Goal: Information Seeking & Learning: Understand process/instructions

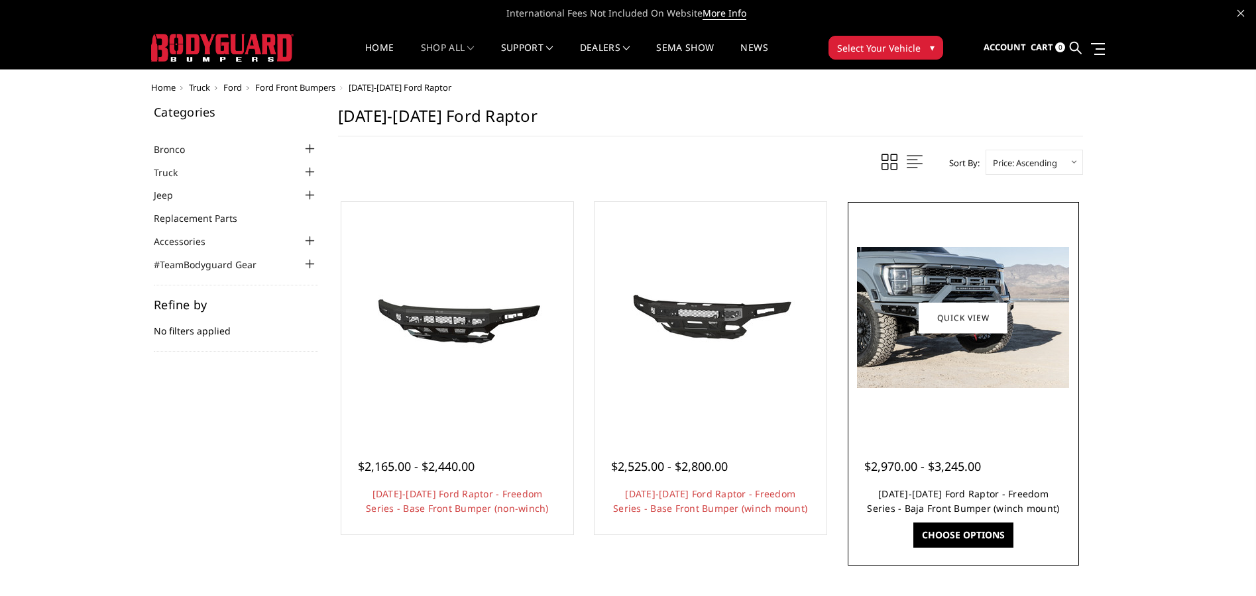
click at [923, 494] on link "2021-2025 Ford Raptor - Freedom Series - Baja Front Bumper (winch mount)" at bounding box center [963, 501] width 192 height 27
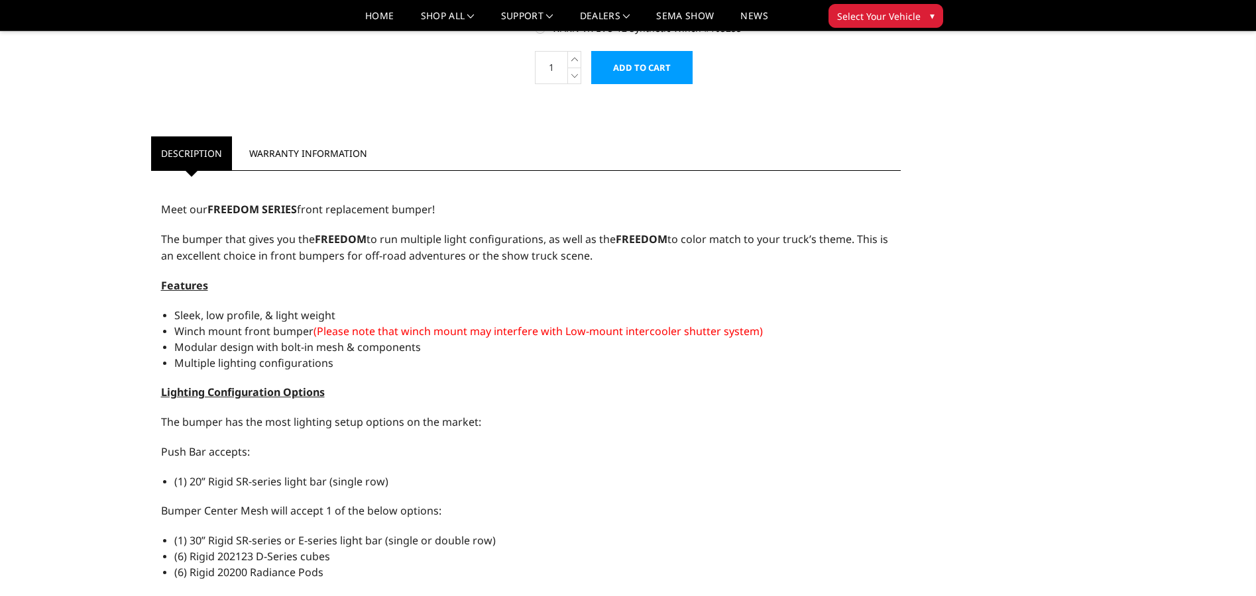
scroll to position [592, 0]
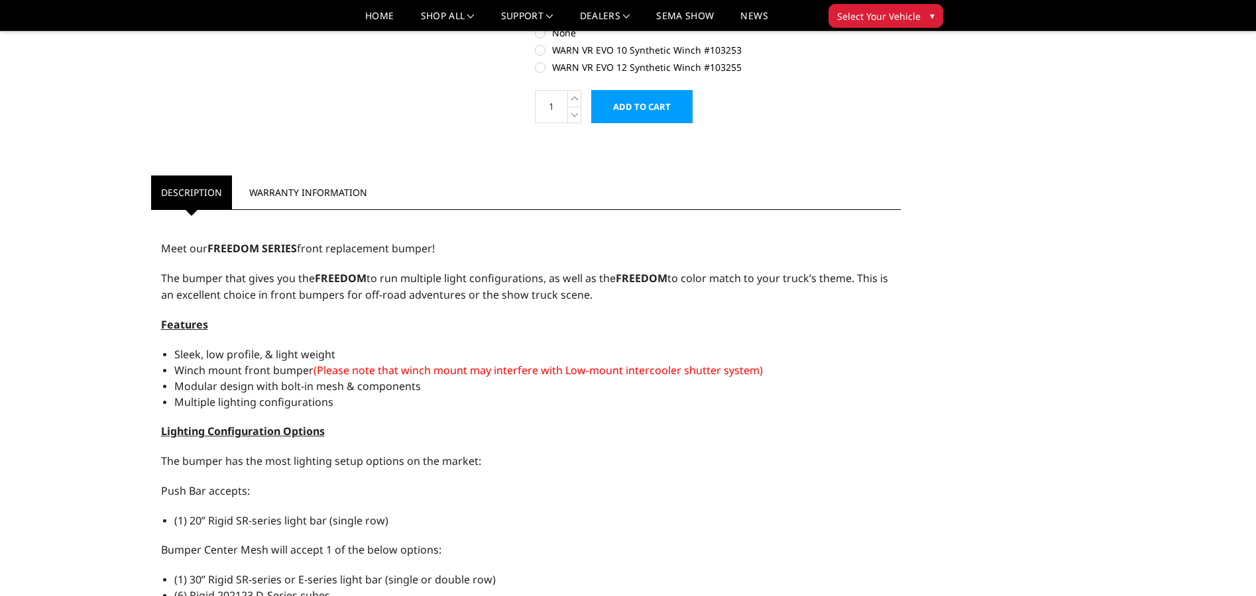
click at [851, 14] on span "Select Your Vehicle" at bounding box center [878, 16] width 83 height 14
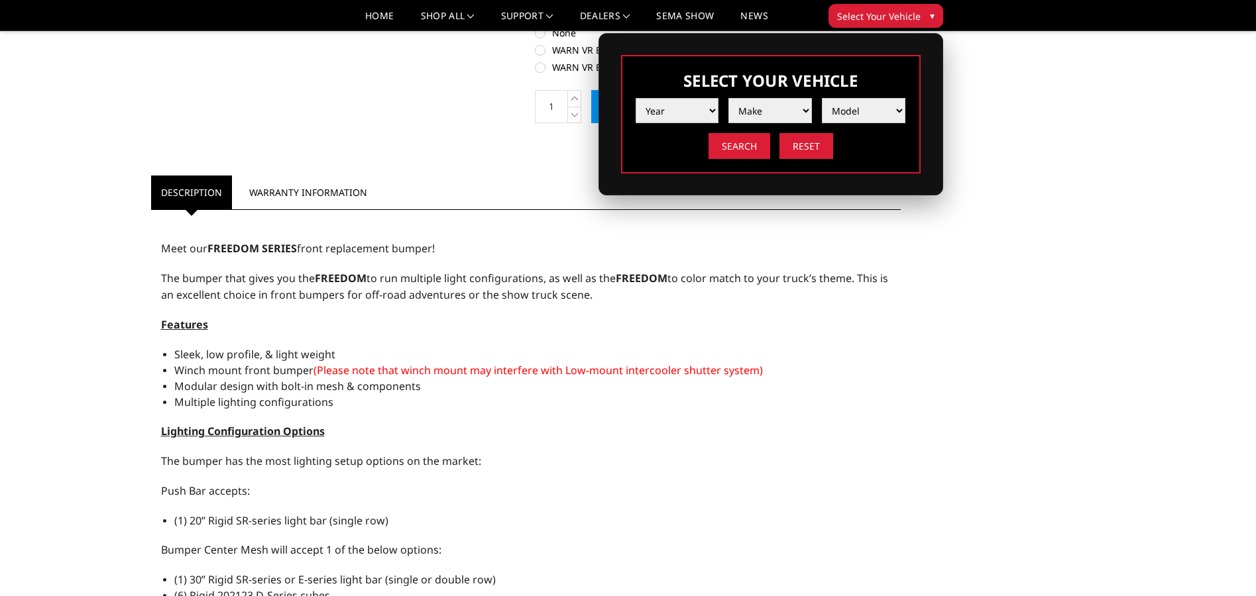
click at [683, 109] on select "Year 2025 2024 2023 2022 2021 2020 2019 2018 2017 2016 2015 2014 2013 2012 2011…" at bounding box center [676, 110] width 83 height 25
select select "yr_2022"
click at [635, 98] on select "Year 2025 2024 2023 2022 2021 2020 2019 2018 2017 2016 2015 2014 2013 2012 2011…" at bounding box center [676, 110] width 83 height 25
click at [758, 111] on select "Make Chevrolet Ford GMC Ram Toyota" at bounding box center [769, 110] width 83 height 25
select select "mk_ford"
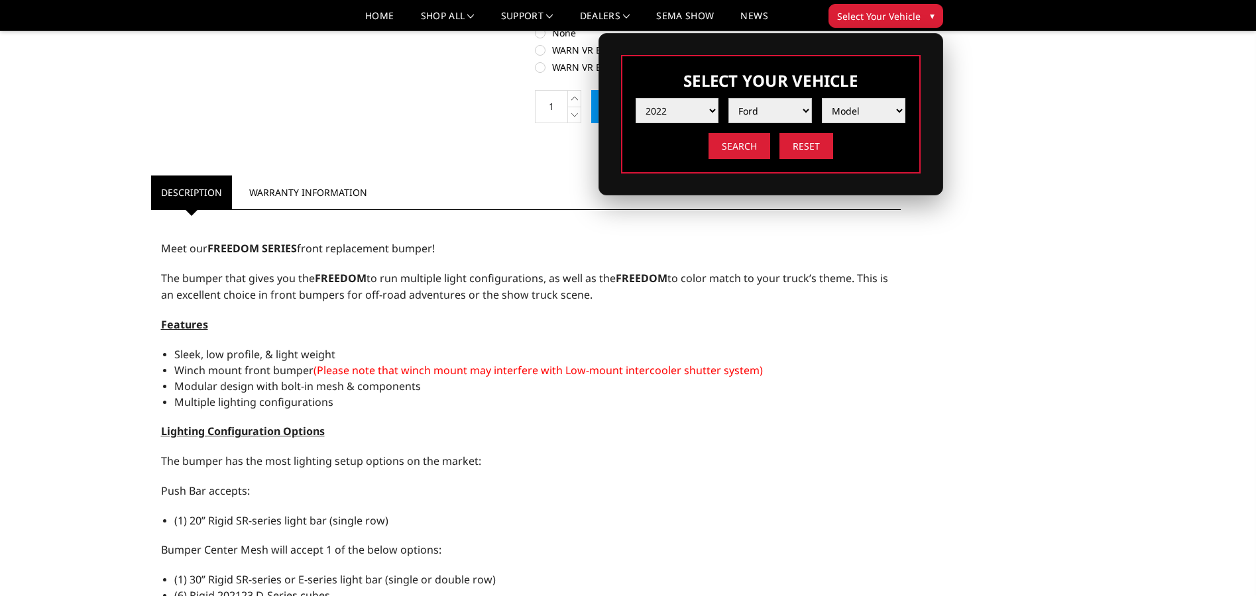
click at [728, 98] on select "Make Chevrolet Ford GMC Ram Toyota" at bounding box center [769, 110] width 83 height 25
click at [837, 108] on select "Model F150 F150 Raptor F250 / F350 F450 F550" at bounding box center [863, 110] width 83 height 25
select select "md_f150-raptor"
click at [822, 98] on select "Model F150 F150 Raptor F250 / F350 F450 F550" at bounding box center [863, 110] width 83 height 25
click at [740, 143] on input "Search" at bounding box center [739, 146] width 62 height 26
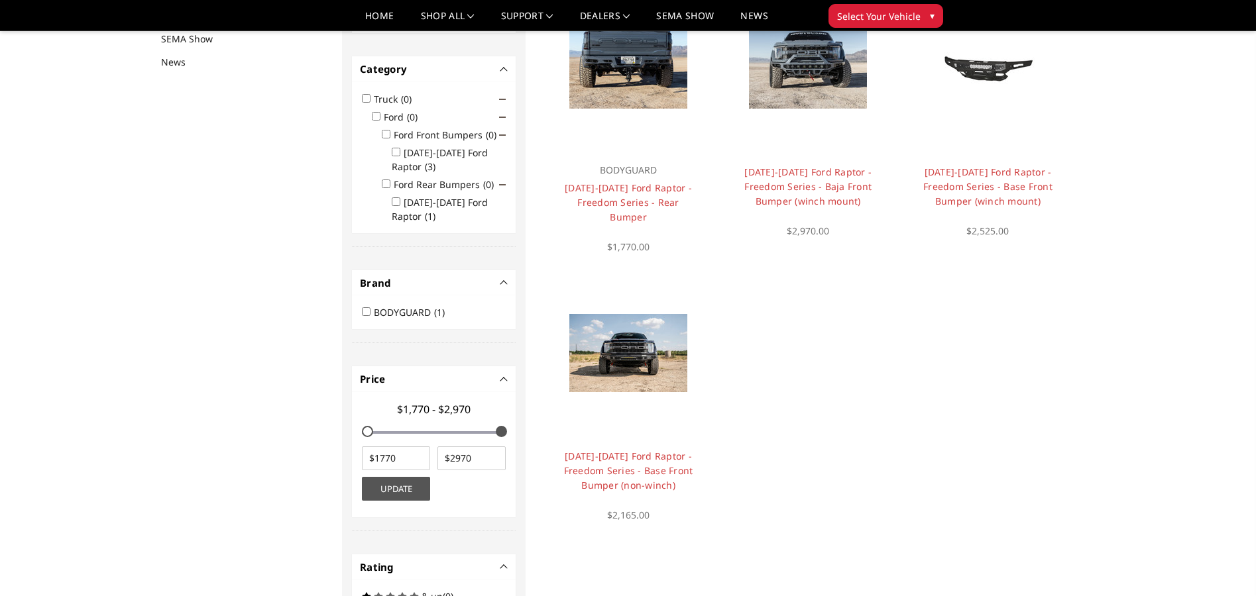
scroll to position [172, 0]
click at [394, 149] on input "2021-2025 Ford Raptor (3)" at bounding box center [396, 150] width 9 height 9
checkbox input "true"
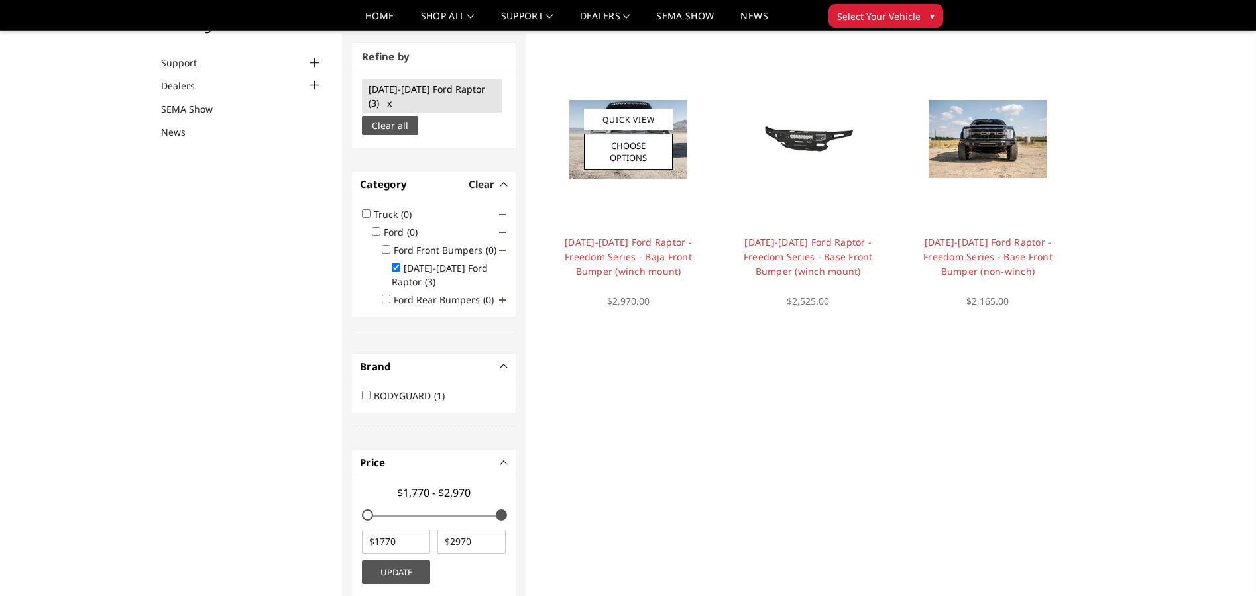
scroll to position [99, 0]
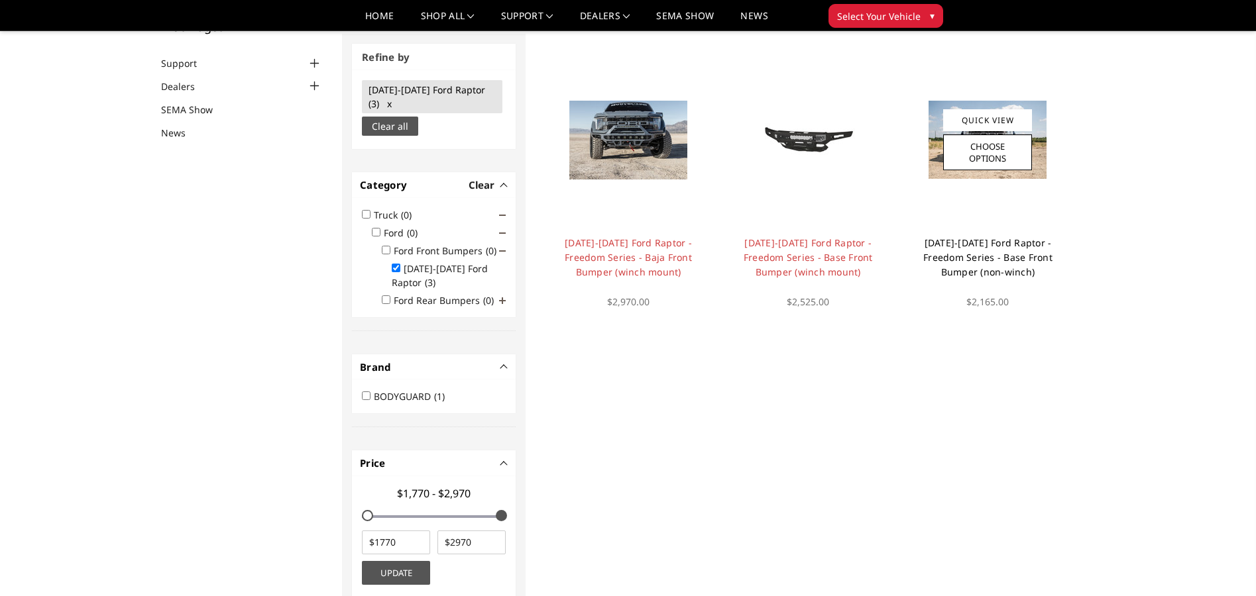
click at [994, 259] on link "[DATE]-[DATE] Ford Raptor - Freedom Series - Base Front Bumper (non-winch)" at bounding box center [987, 258] width 129 height 42
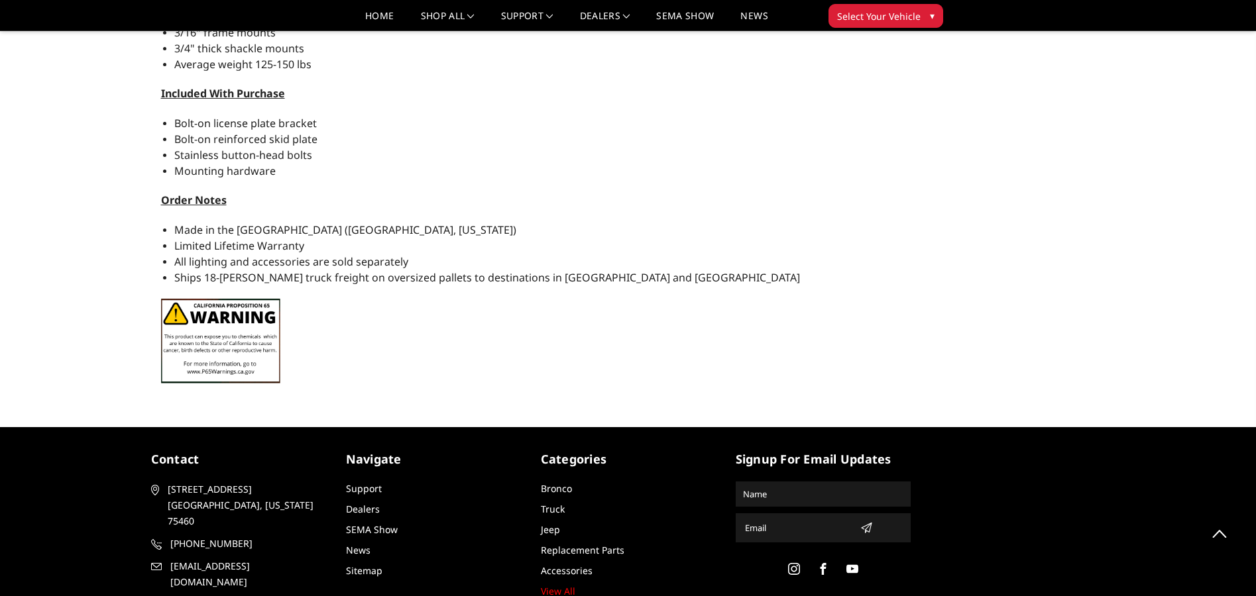
scroll to position [1237, 0]
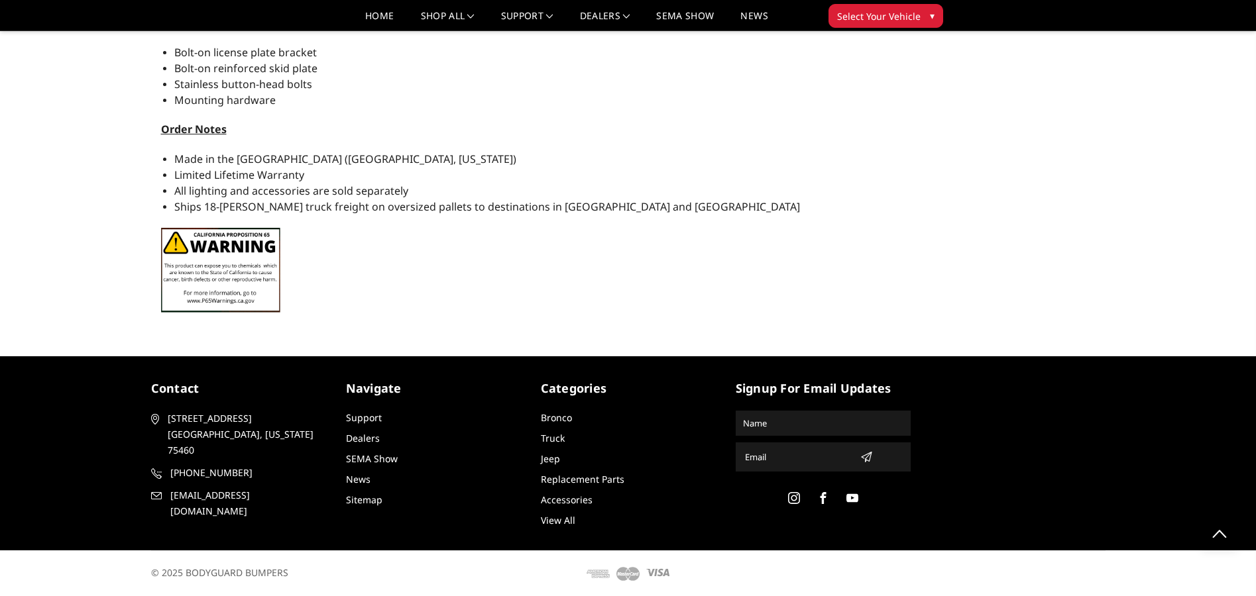
click at [550, 519] on link "View All" at bounding box center [558, 520] width 34 height 13
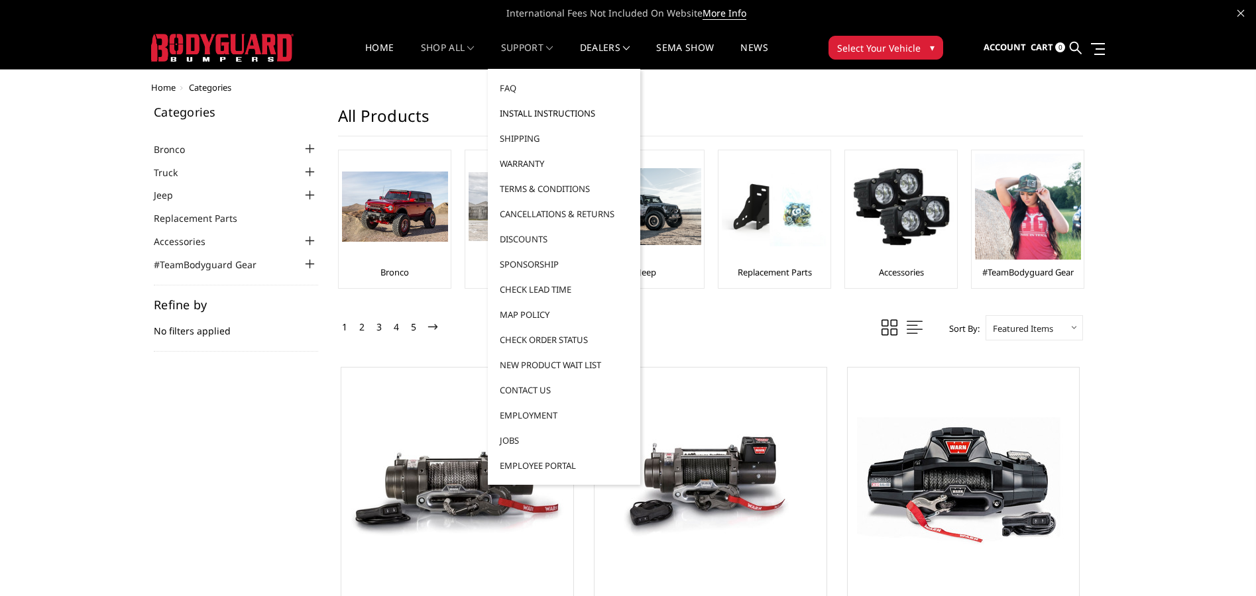
click at [526, 111] on link "Install Instructions" at bounding box center [564, 113] width 142 height 25
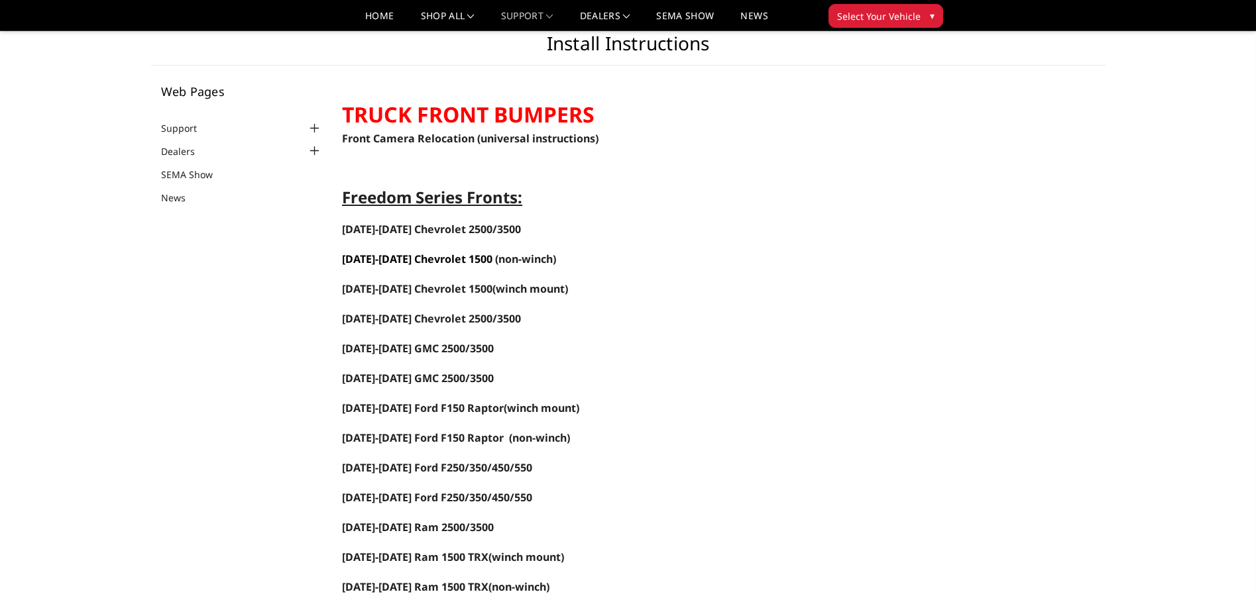
scroll to position [133, 0]
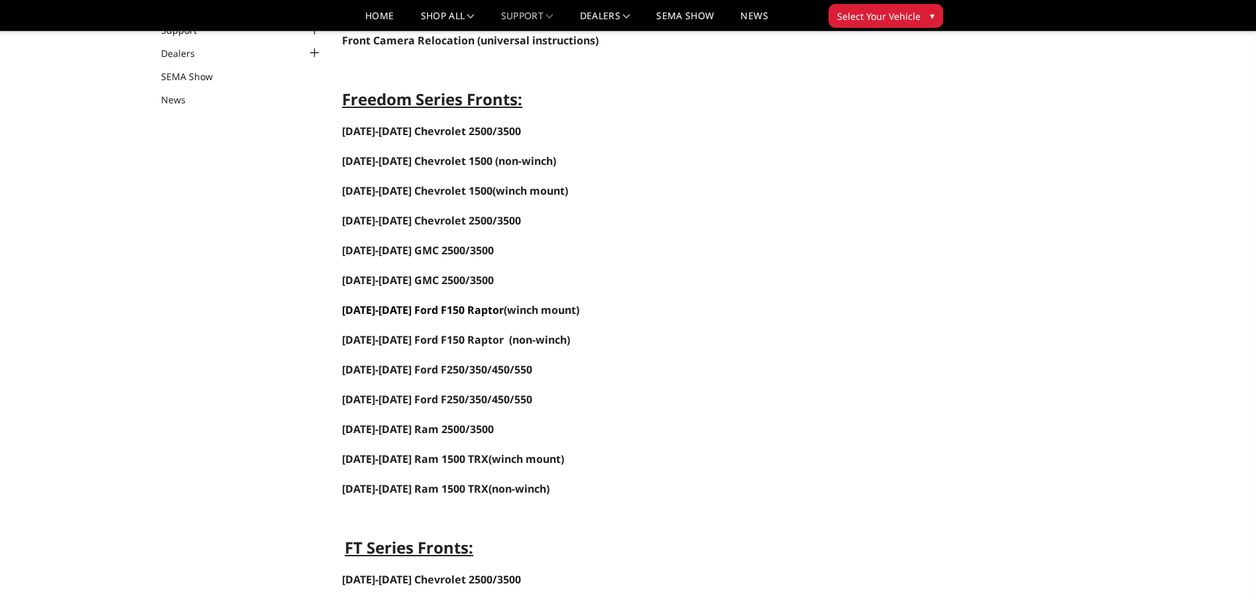
click at [406, 306] on link "2021-2025 Ford F150 Raptor" at bounding box center [423, 310] width 162 height 15
